Goal: Task Accomplishment & Management: Manage account settings

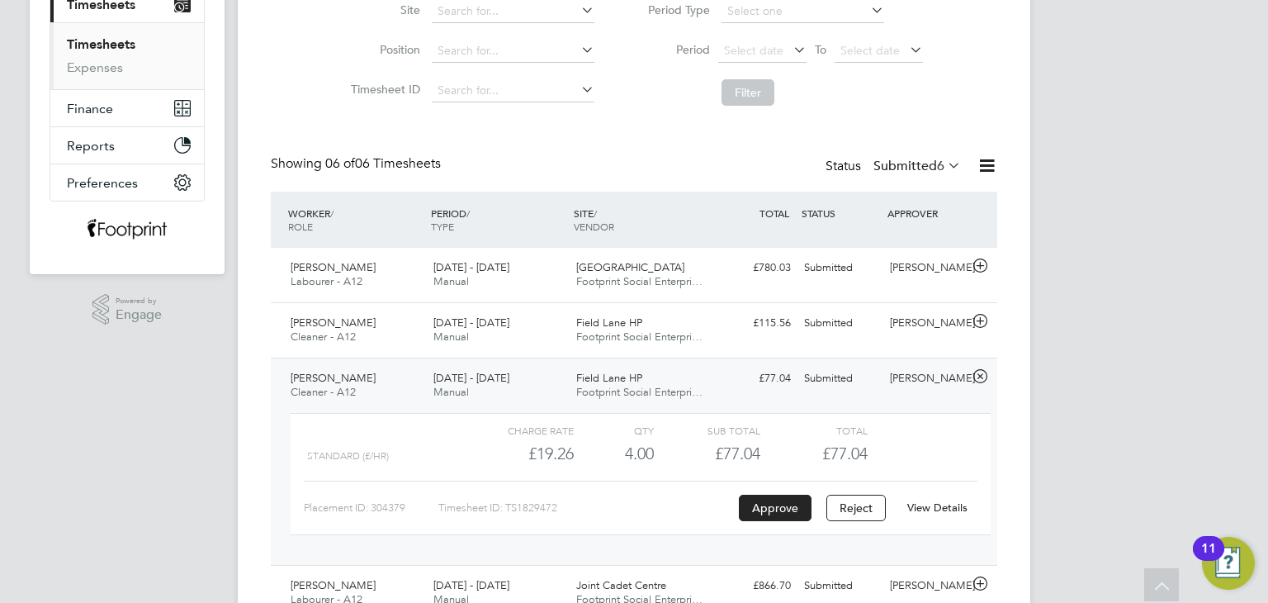
scroll to position [233, 0]
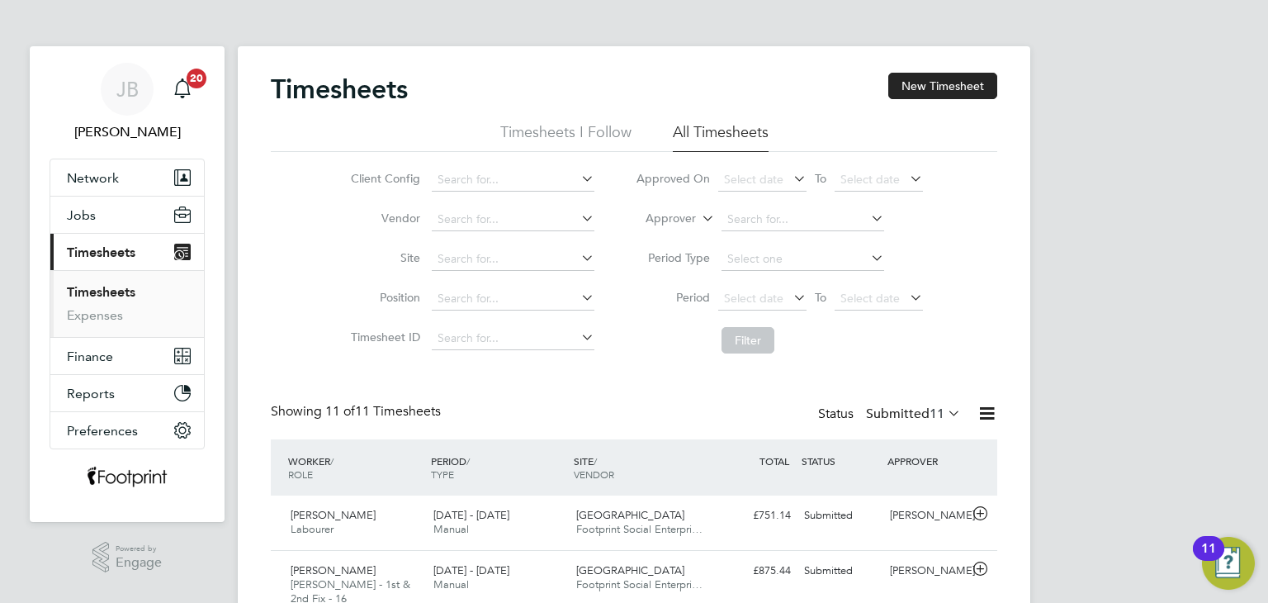
click at [117, 289] on link "Timesheets" at bounding box center [101, 292] width 69 height 16
click at [905, 518] on div "[PERSON_NAME]" at bounding box center [926, 515] width 86 height 27
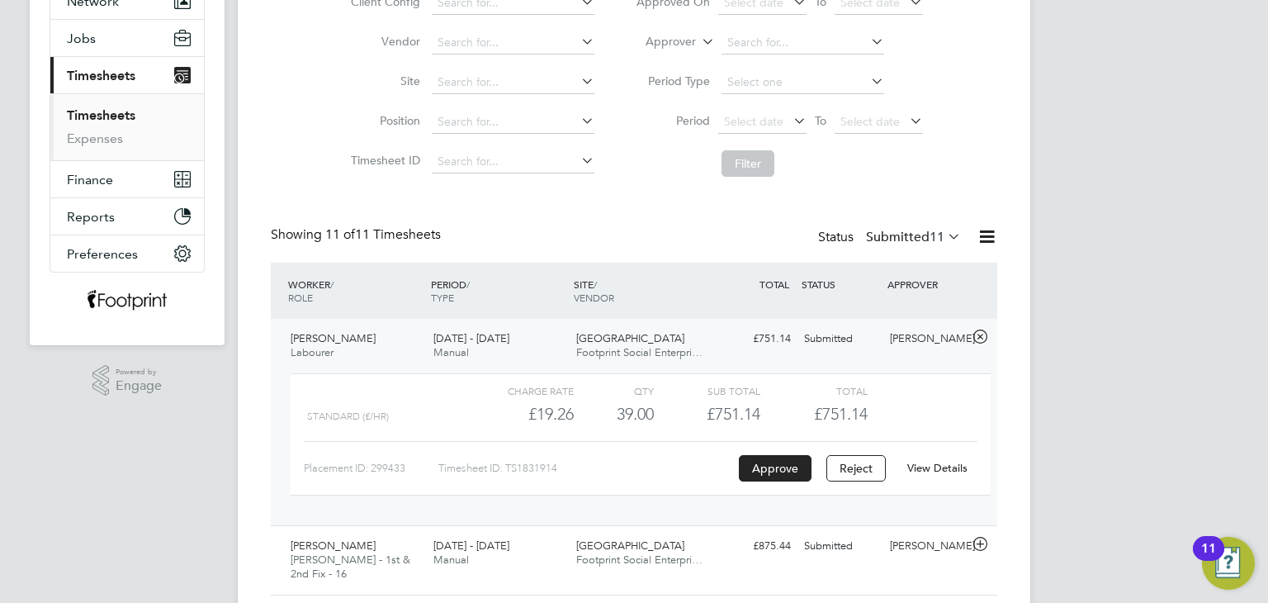
scroll to position [330, 0]
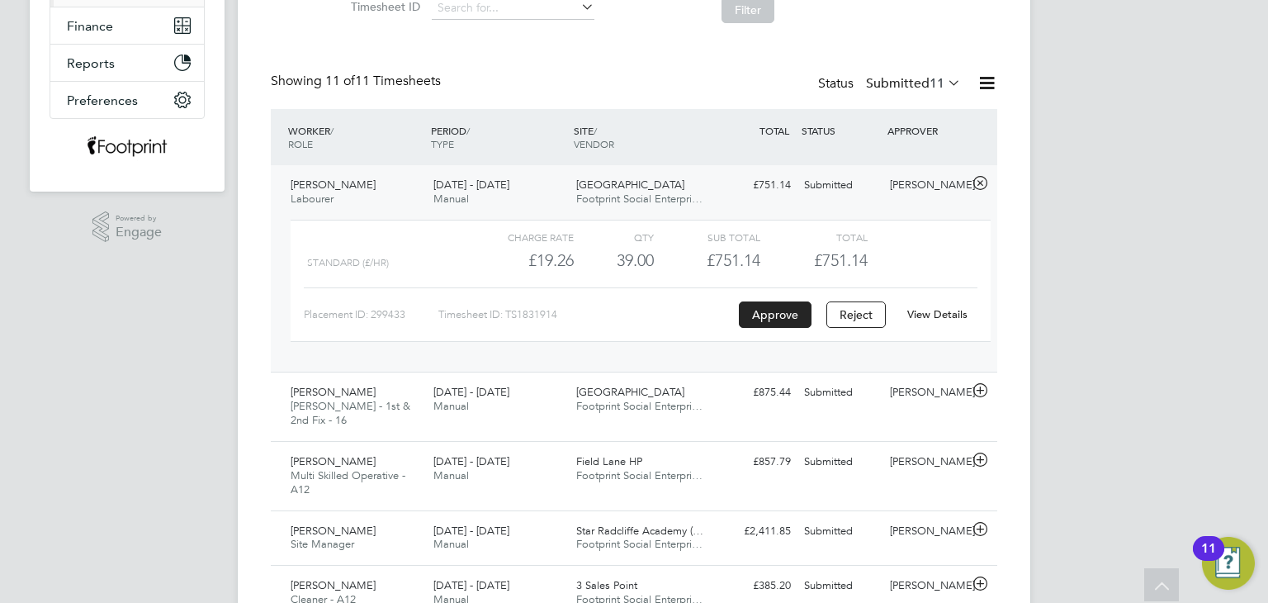
click at [936, 177] on div "[PERSON_NAME]" at bounding box center [926, 185] width 86 height 27
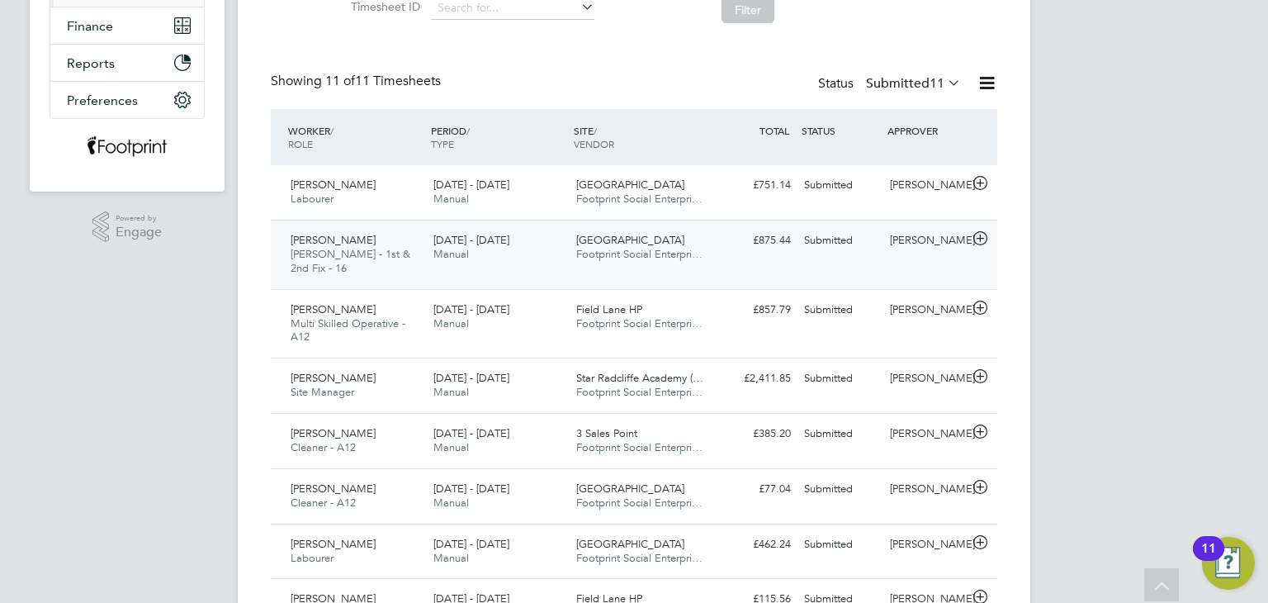
click at [925, 221] on div "[PERSON_NAME] - 1st & 2nd Fix - 16 [DATE] - [DATE] [DATE] - [DATE] Manual Longs…" at bounding box center [634, 254] width 727 height 69
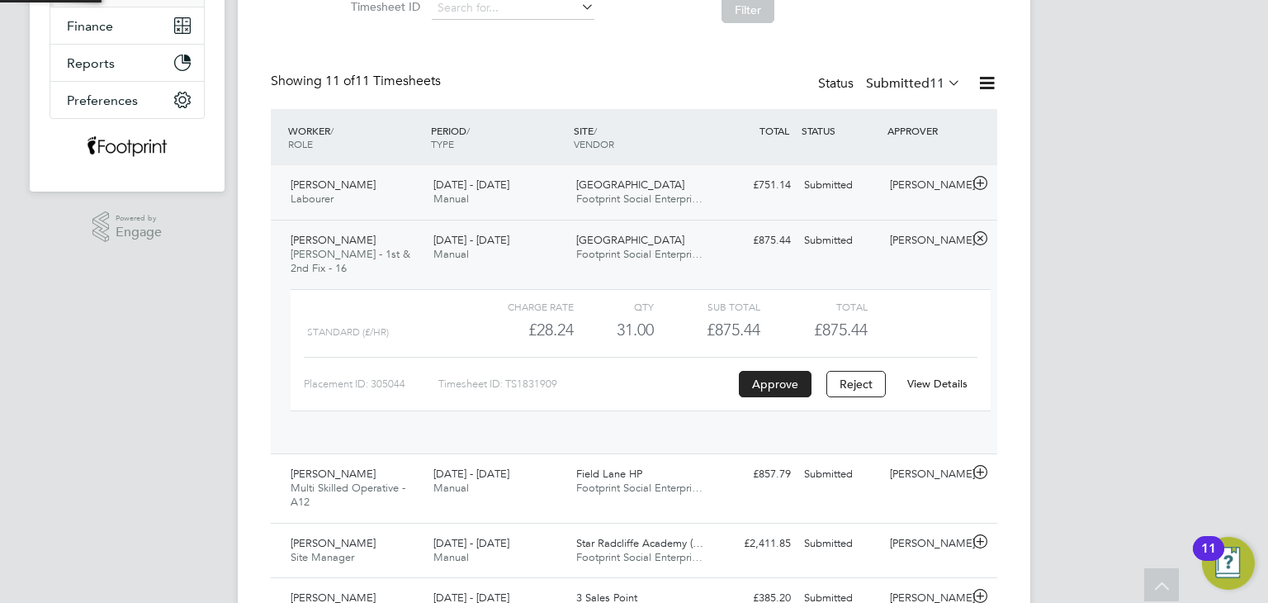
scroll to position [27, 160]
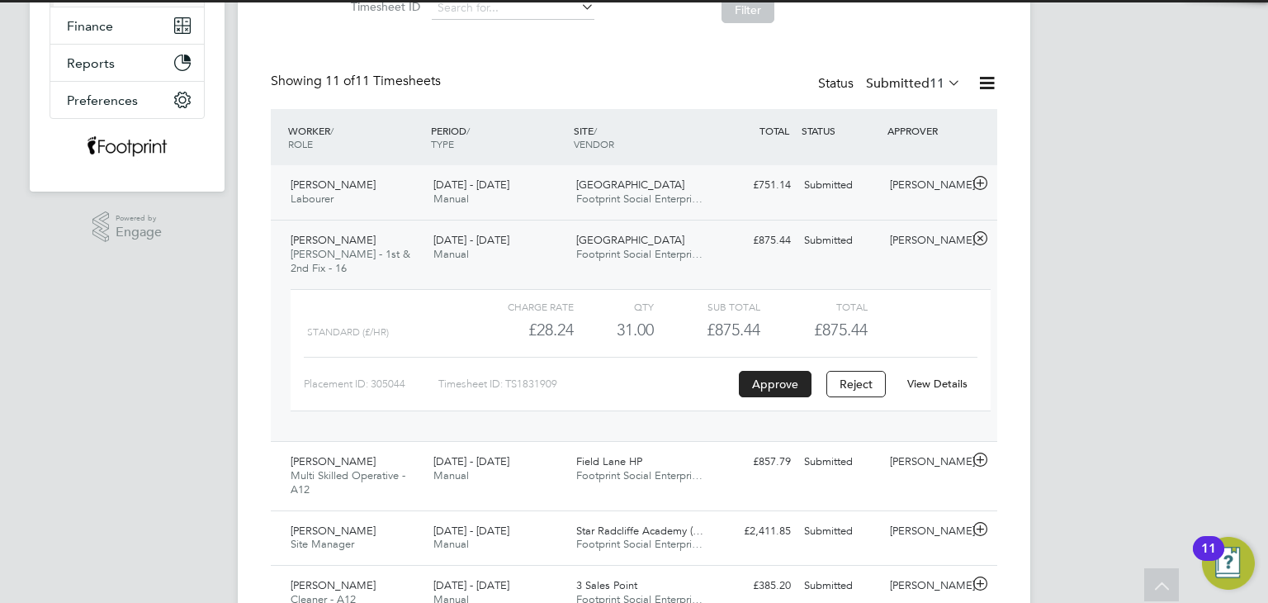
click at [912, 174] on div "[PERSON_NAME]" at bounding box center [926, 185] width 86 height 27
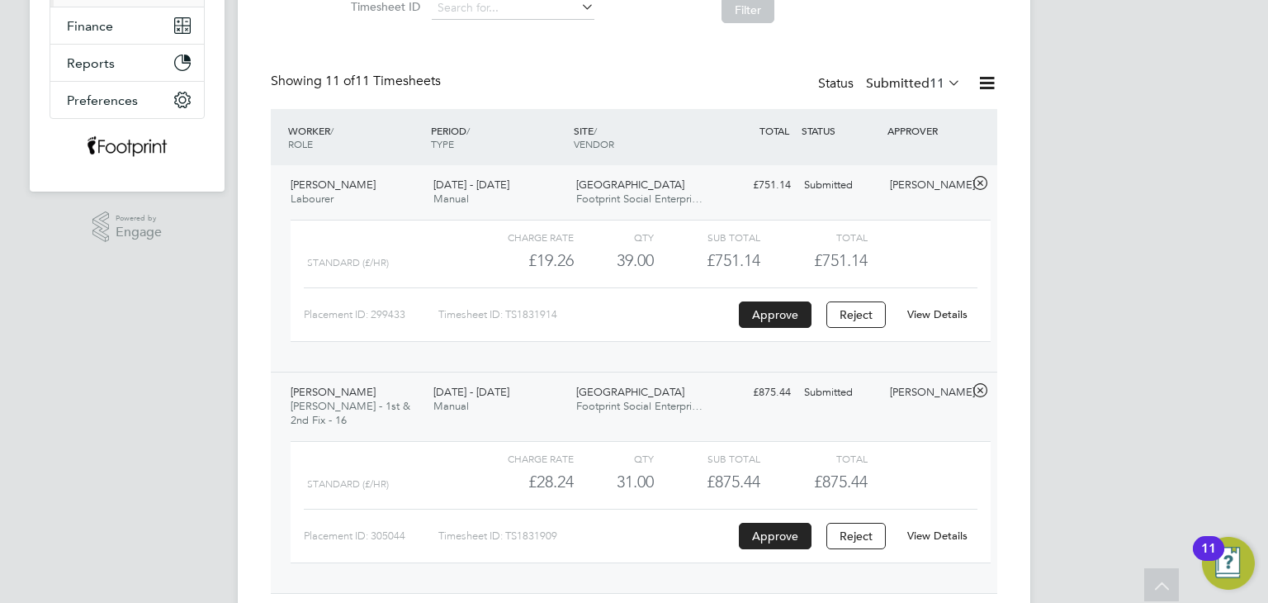
click at [906, 399] on div "[PERSON_NAME]" at bounding box center [926, 392] width 86 height 27
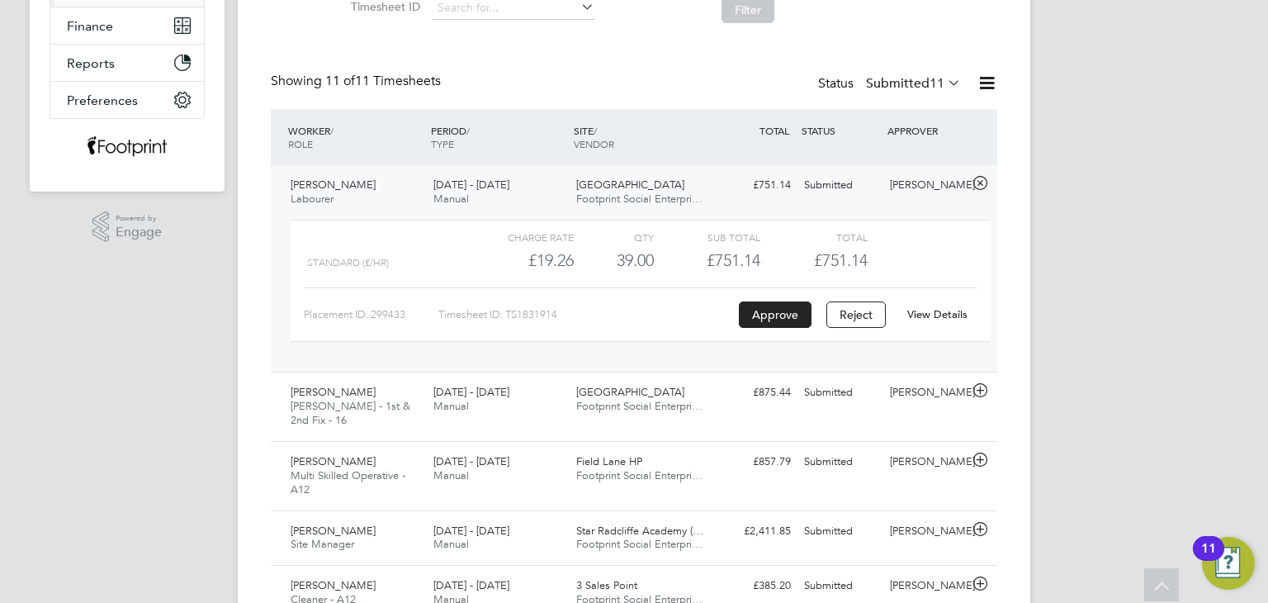
click at [925, 197] on div "[PERSON_NAME]" at bounding box center [926, 185] width 86 height 27
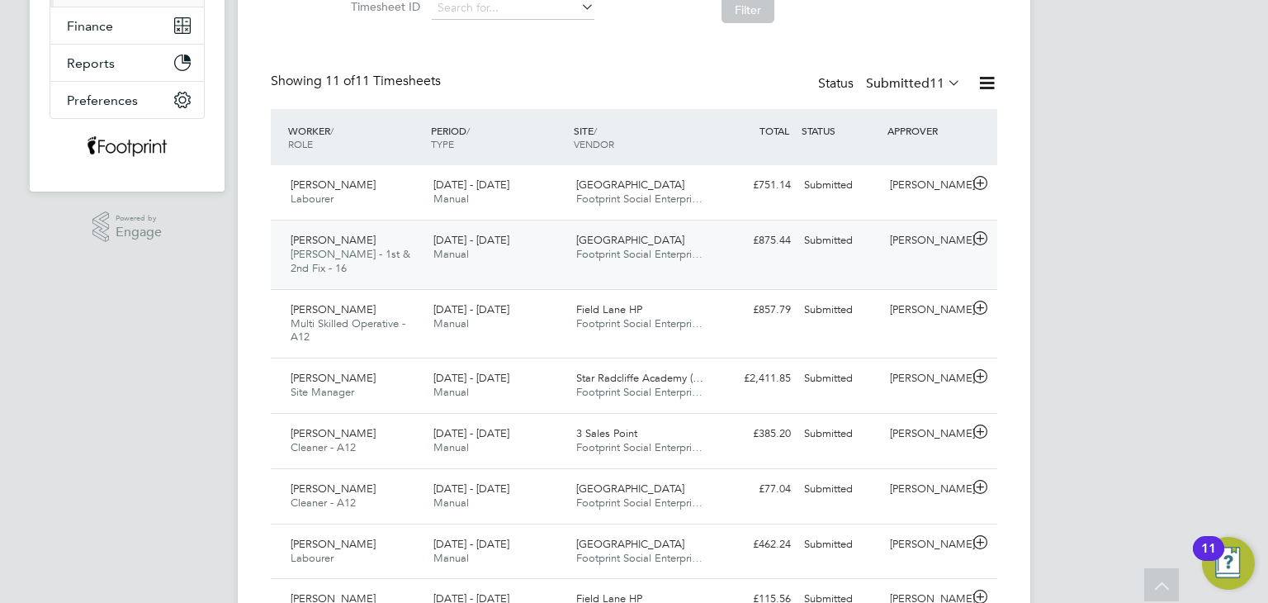
click at [878, 252] on div "Submitted" at bounding box center [841, 240] width 86 height 27
